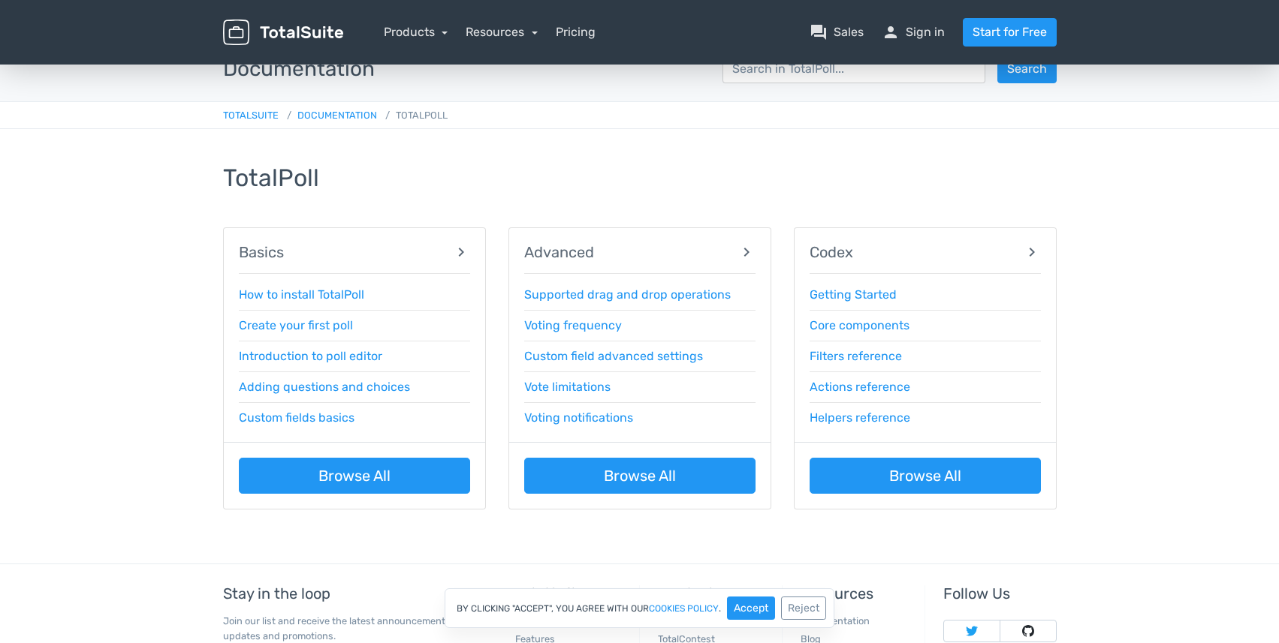
scroll to position [24, 0]
click at [866, 298] on link "Getting Started" at bounding box center [852, 295] width 87 height 14
